Goal: Task Accomplishment & Management: Manage account settings

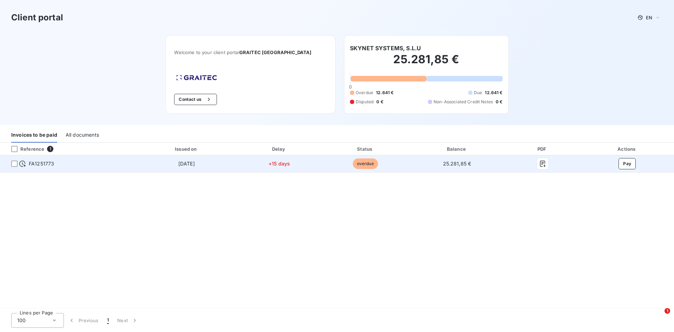
click at [470, 164] on span "25.281,85 €" at bounding box center [457, 164] width 28 height 6
click at [635, 162] on button "Pay" at bounding box center [627, 163] width 17 height 11
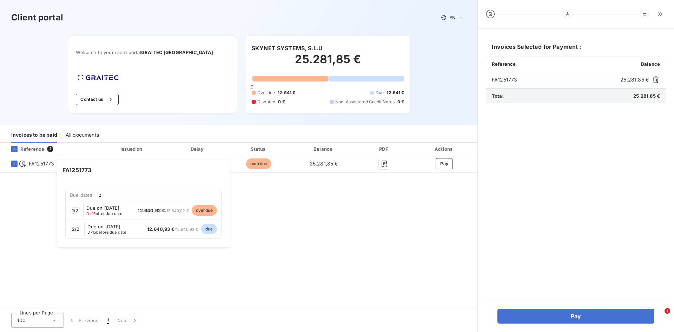
click at [170, 212] on span "12.640,92 € / 12.640,92 €" at bounding box center [163, 210] width 51 height 5
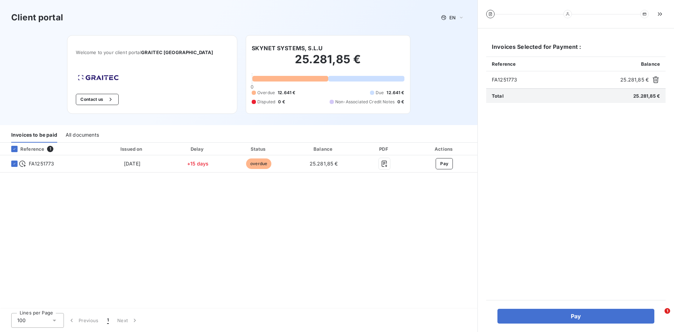
click at [93, 132] on div "All documents" at bounding box center [82, 135] width 33 height 15
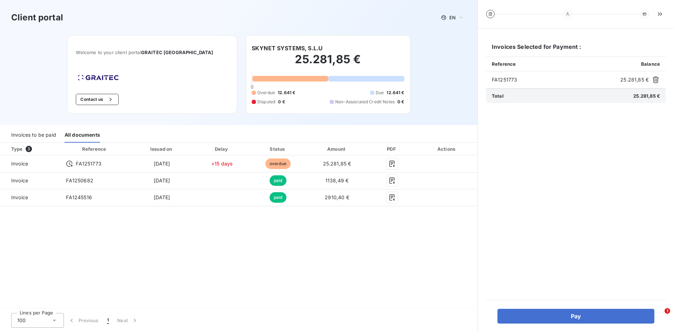
click at [35, 133] on div "Invoices to be paid" at bounding box center [33, 135] width 45 height 15
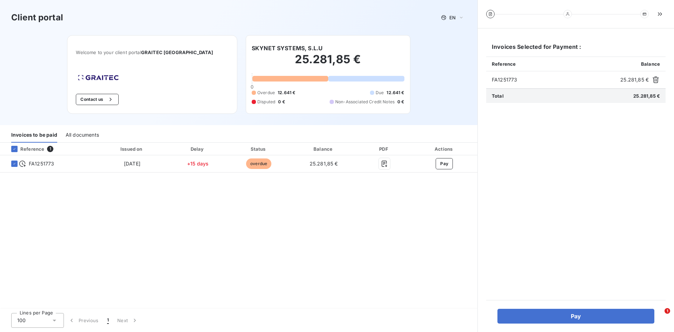
click at [349, 243] on div "Reference 1 Issued on Delay Status Balance PDF Actions FA1251773 Sep 29, 2025 +…" at bounding box center [239, 226] width 478 height 167
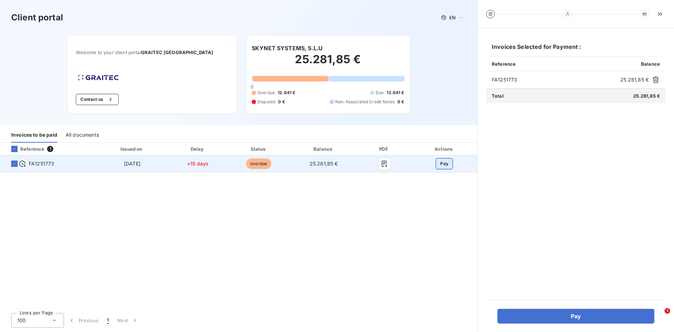
click at [439, 166] on button "Pay" at bounding box center [444, 163] width 17 height 11
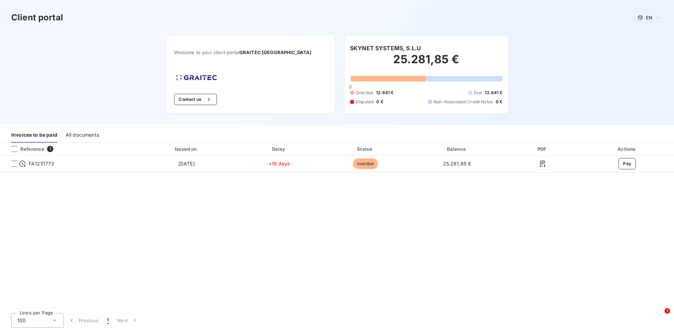
click at [664, 29] on div "Client portal EN" at bounding box center [337, 17] width 674 height 35
click at [658, 18] on icon at bounding box center [658, 17] width 3 height 1
